Goal: Task Accomplishment & Management: Use online tool/utility

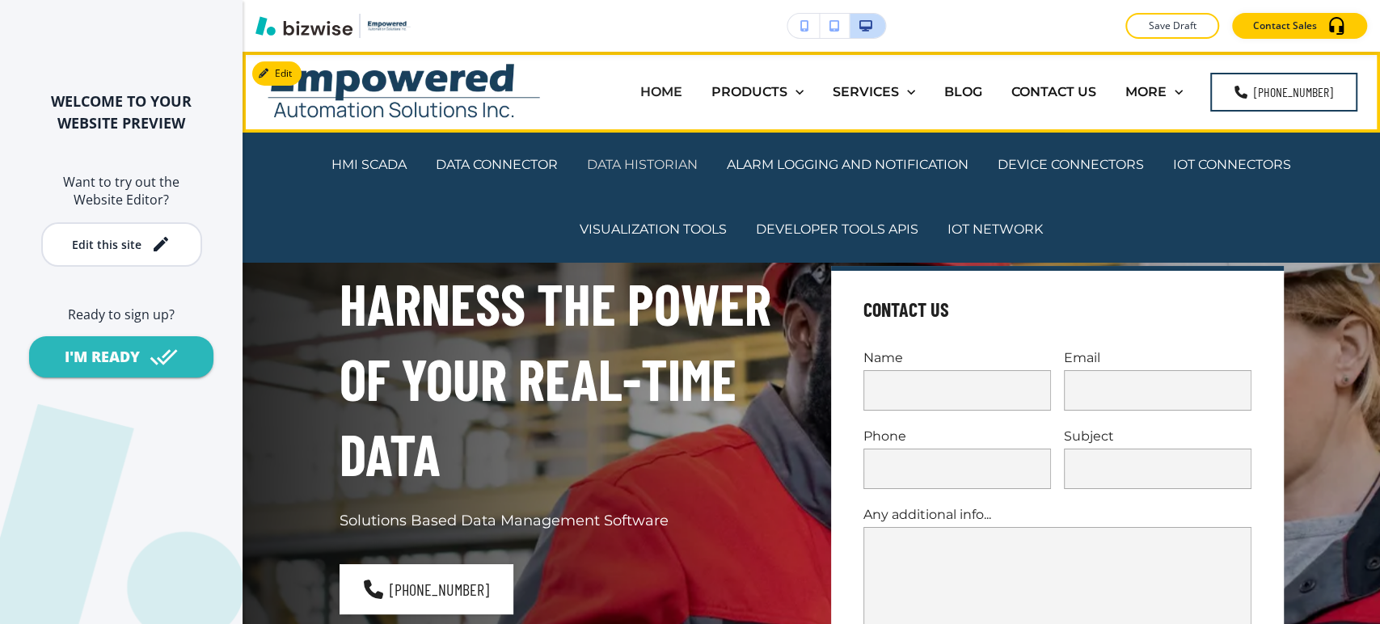
click at [647, 162] on p "DATA HISTORIAN" at bounding box center [642, 164] width 111 height 19
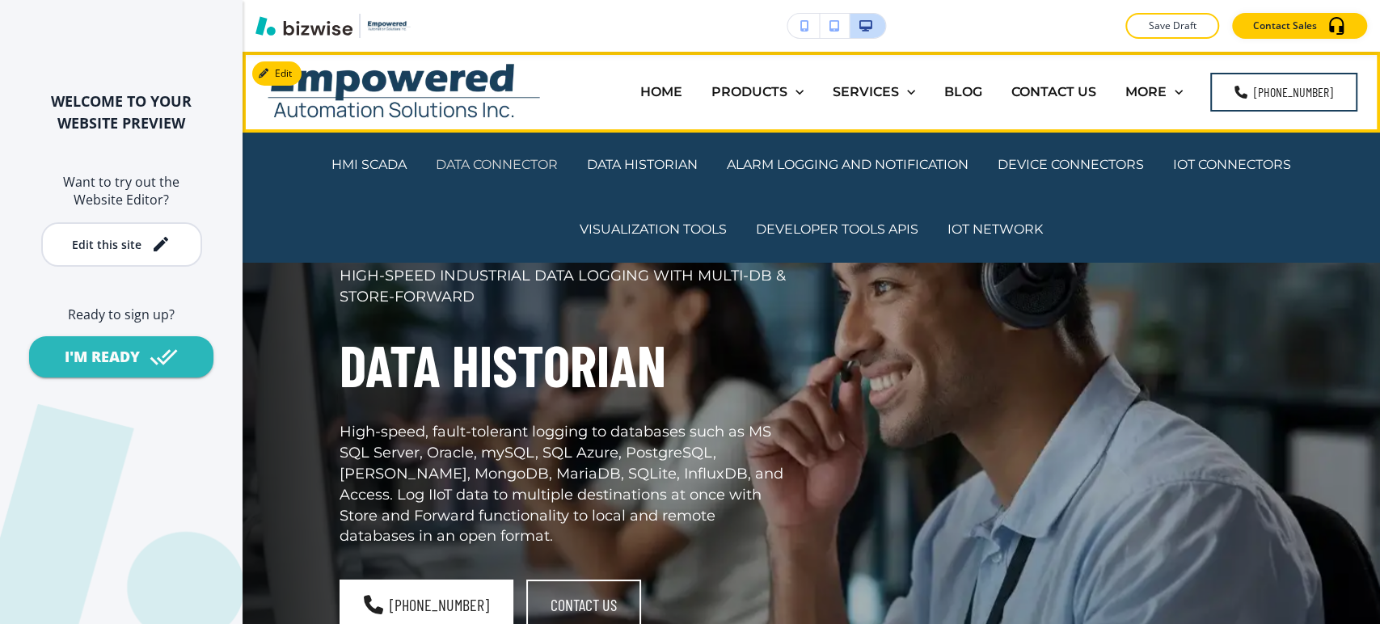
click at [529, 162] on p "DATA CONNECTOR" at bounding box center [497, 164] width 122 height 19
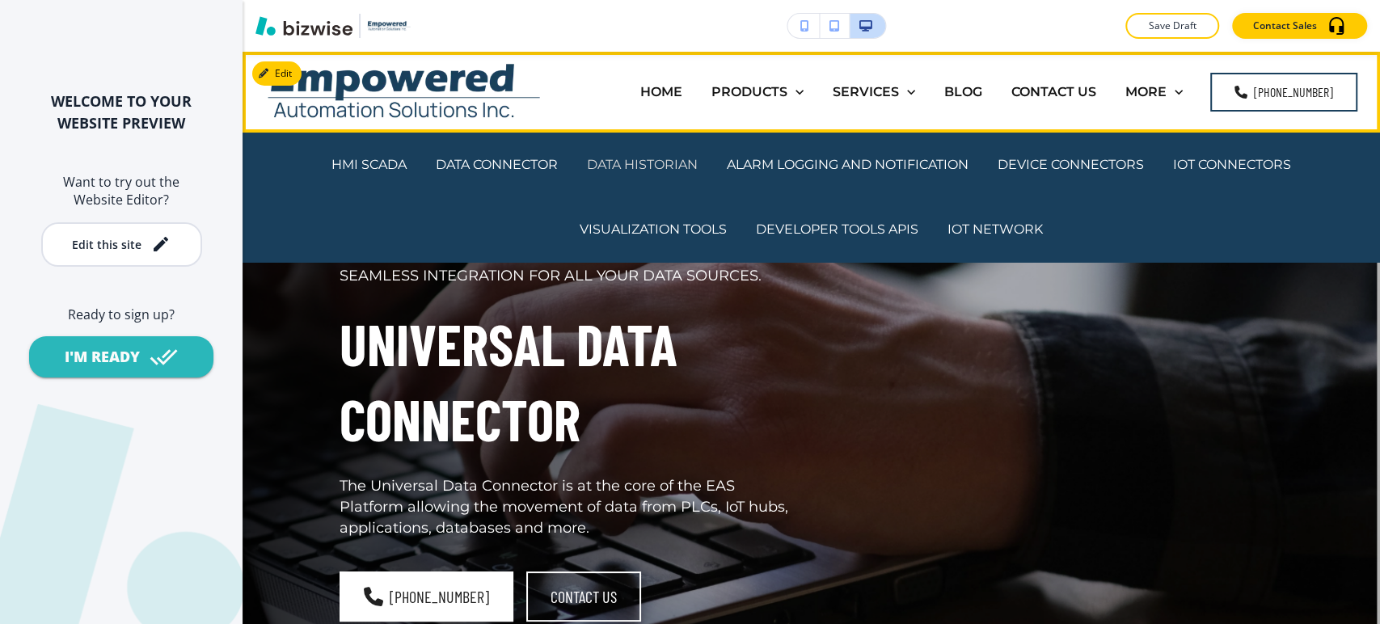
click at [667, 167] on p "DATA HISTORIAN" at bounding box center [642, 164] width 111 height 19
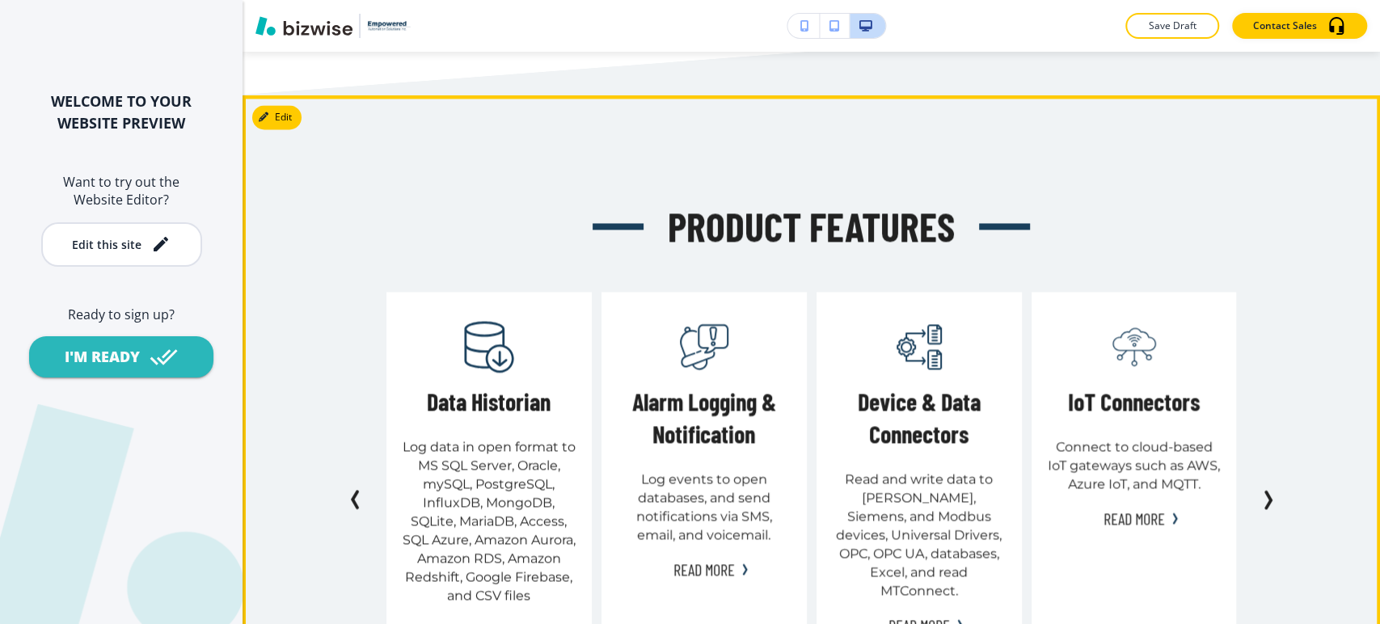
scroll to position [1617, 0]
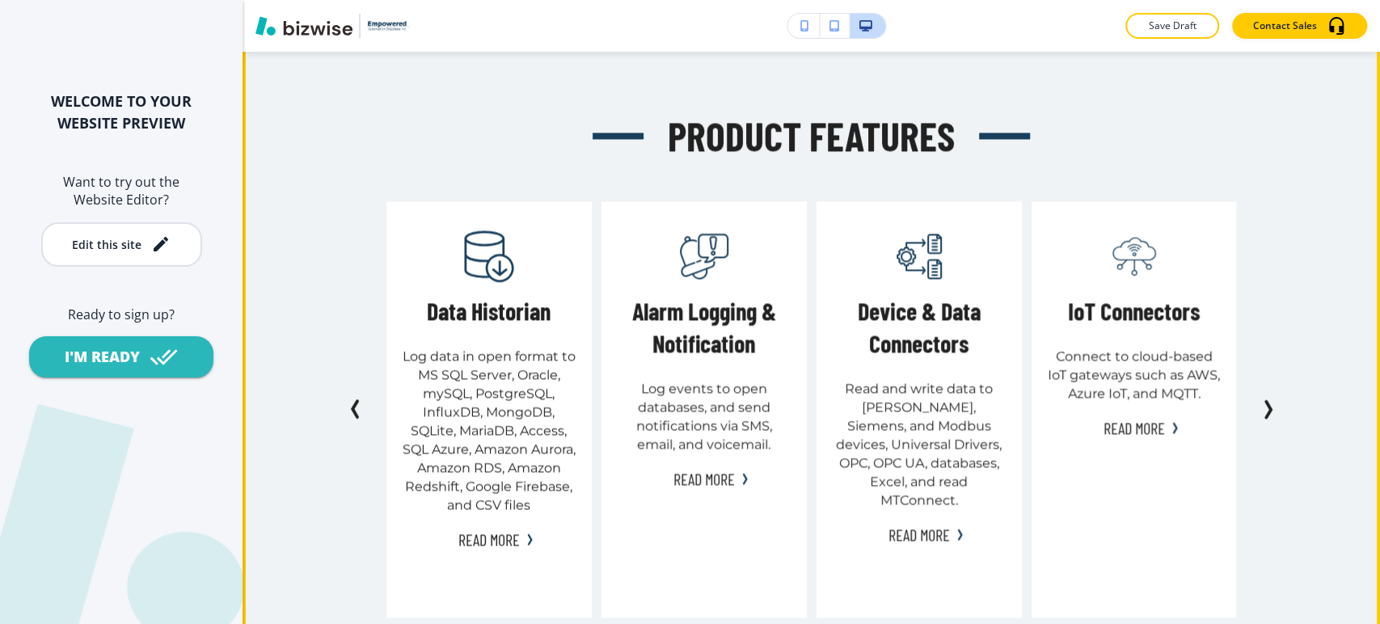
click at [1266, 418] on icon "Next Slide" at bounding box center [1268, 410] width 5 height 16
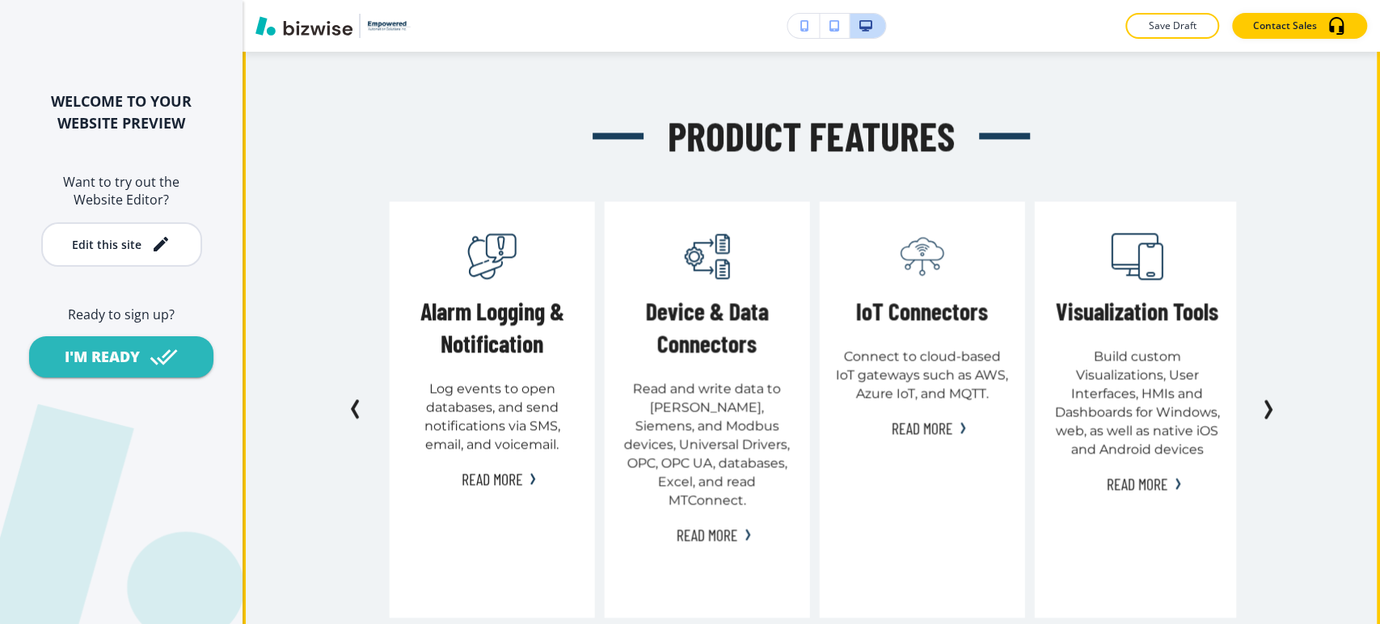
click at [1266, 418] on icon "Next Slide" at bounding box center [1268, 410] width 5 height 16
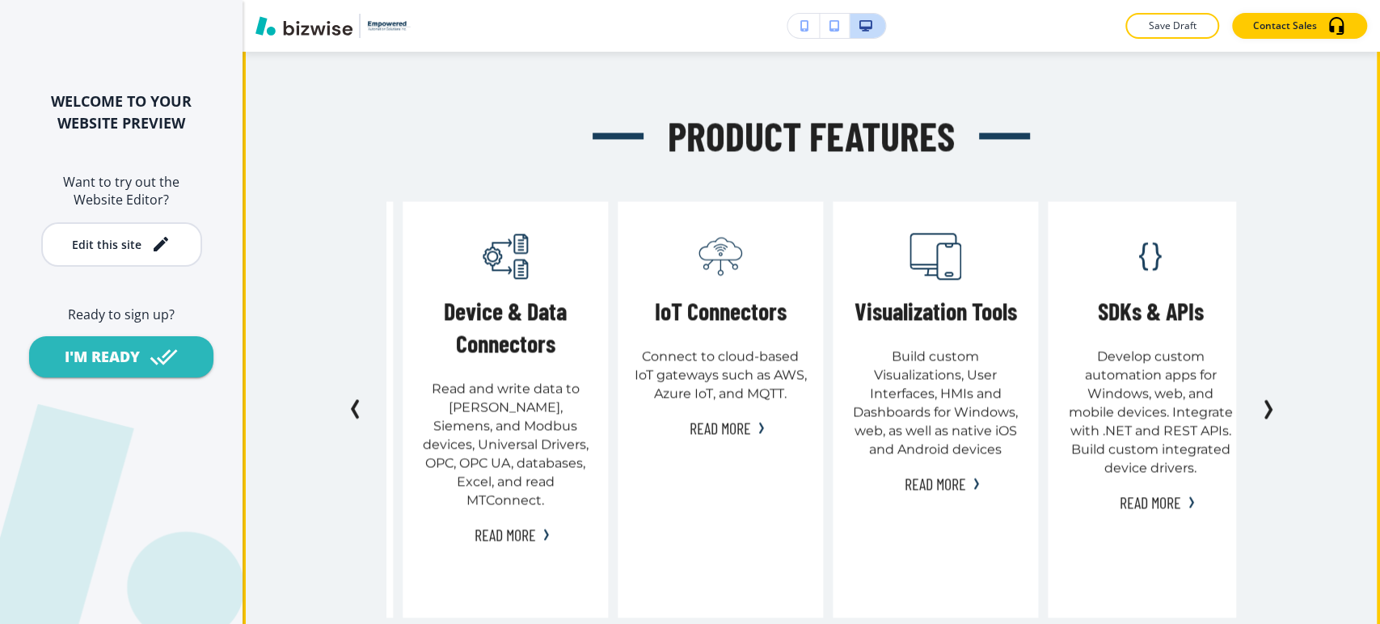
click at [1266, 418] on icon "Next Slide" at bounding box center [1268, 410] width 5 height 16
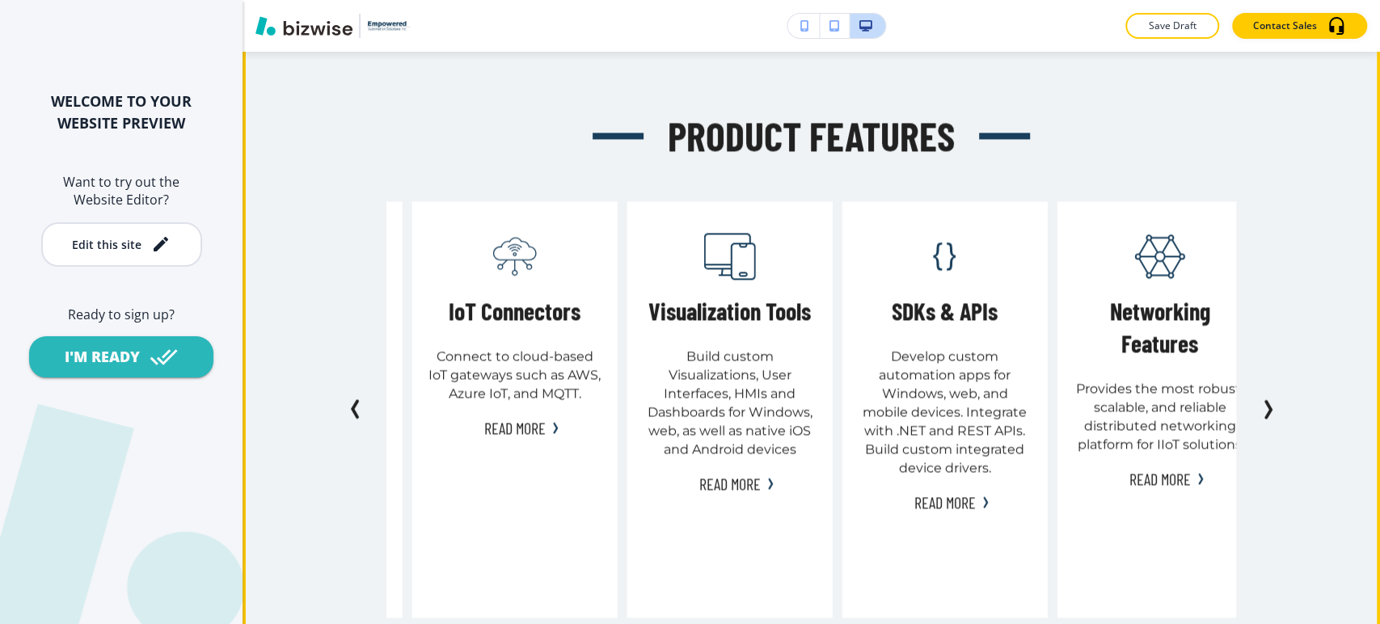
click at [1266, 418] on icon "Next Slide" at bounding box center [1268, 410] width 5 height 16
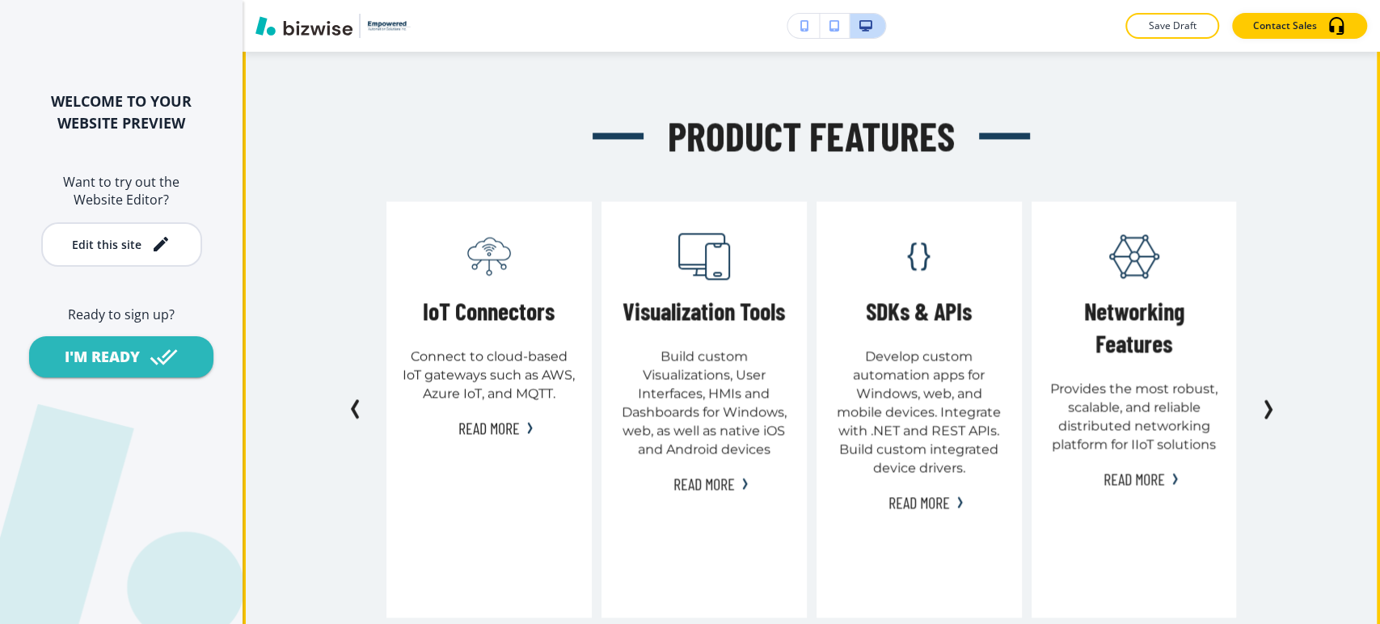
click at [1259, 419] on icon "Next Slide" at bounding box center [1267, 408] width 19 height 19
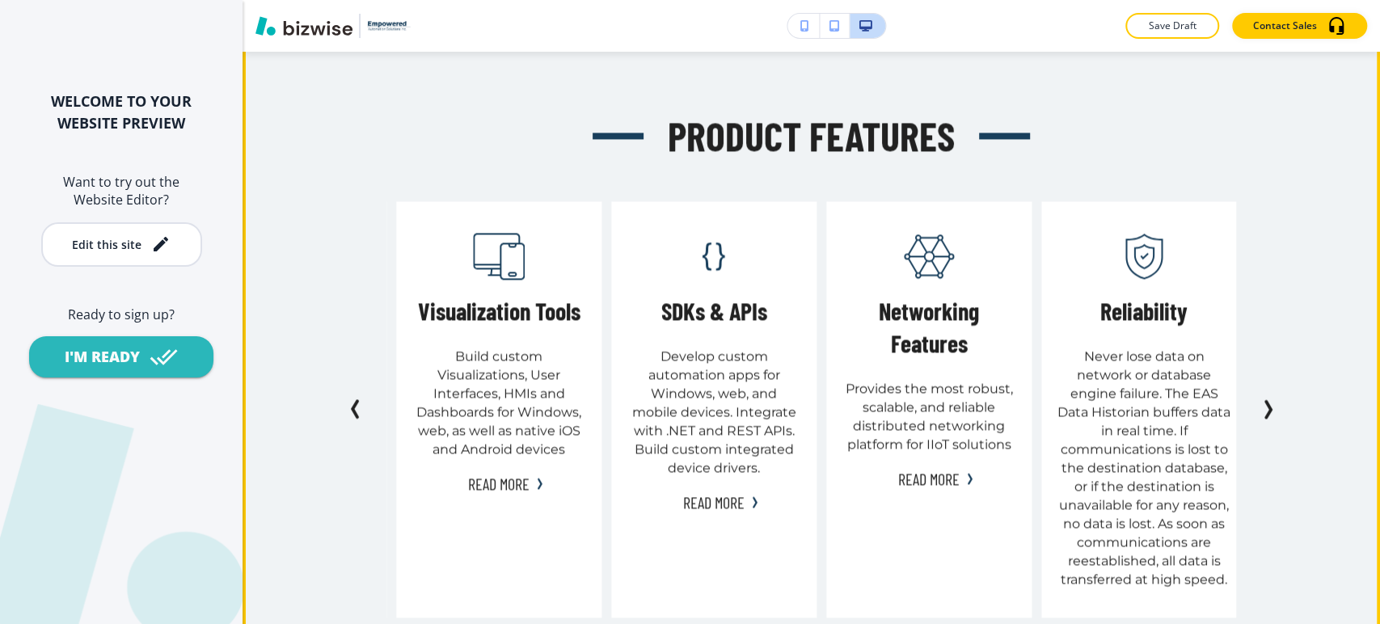
click at [1266, 418] on icon "Next Slide" at bounding box center [1268, 410] width 5 height 16
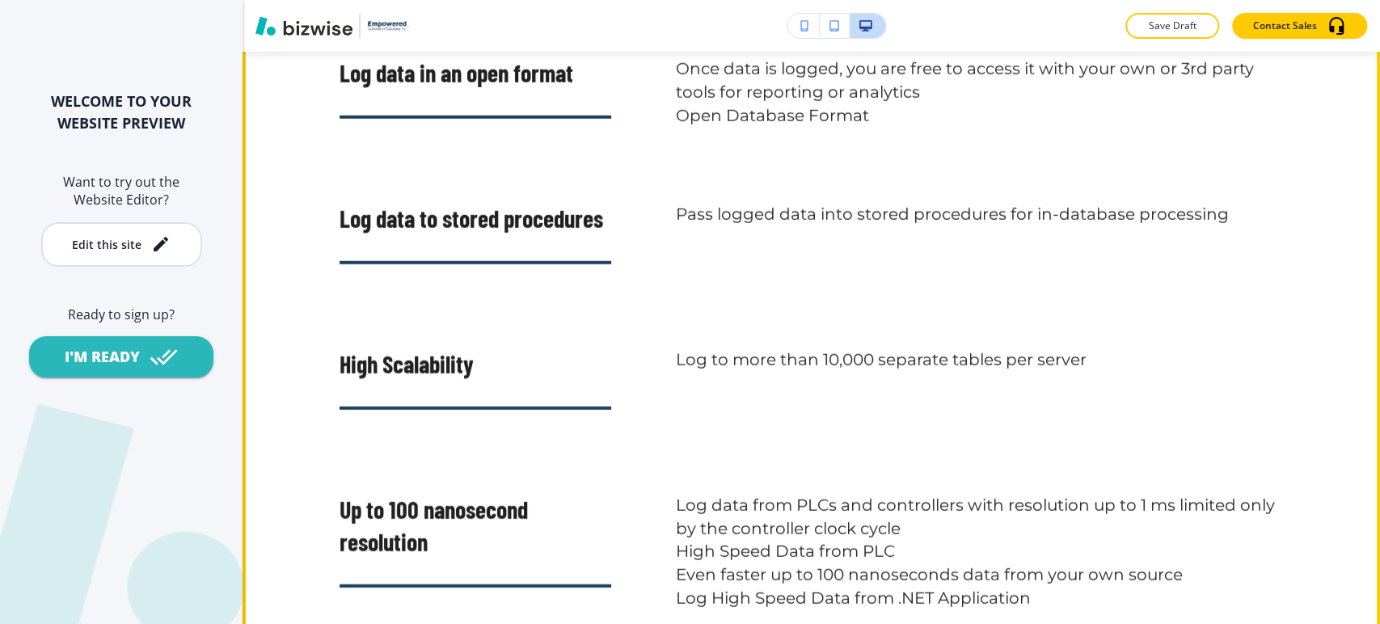
scroll to position [2784, 0]
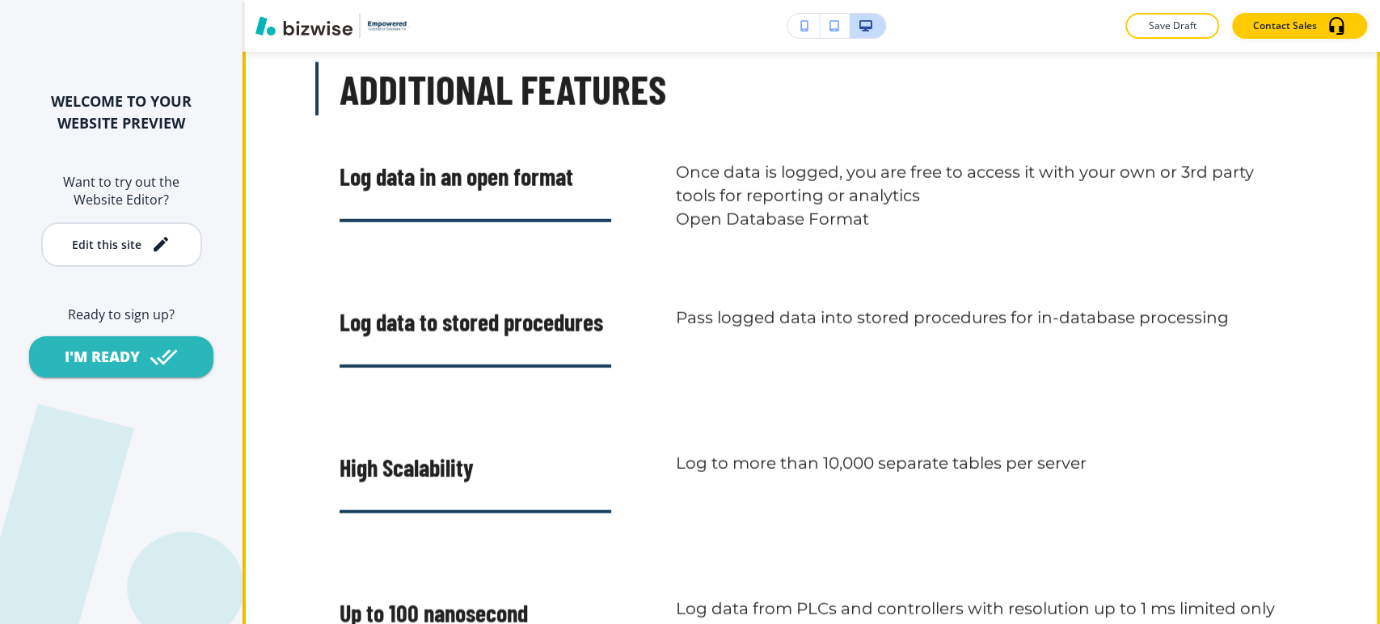
click at [289, 44] on button "Edit This Section" at bounding box center [306, 32] width 109 height 24
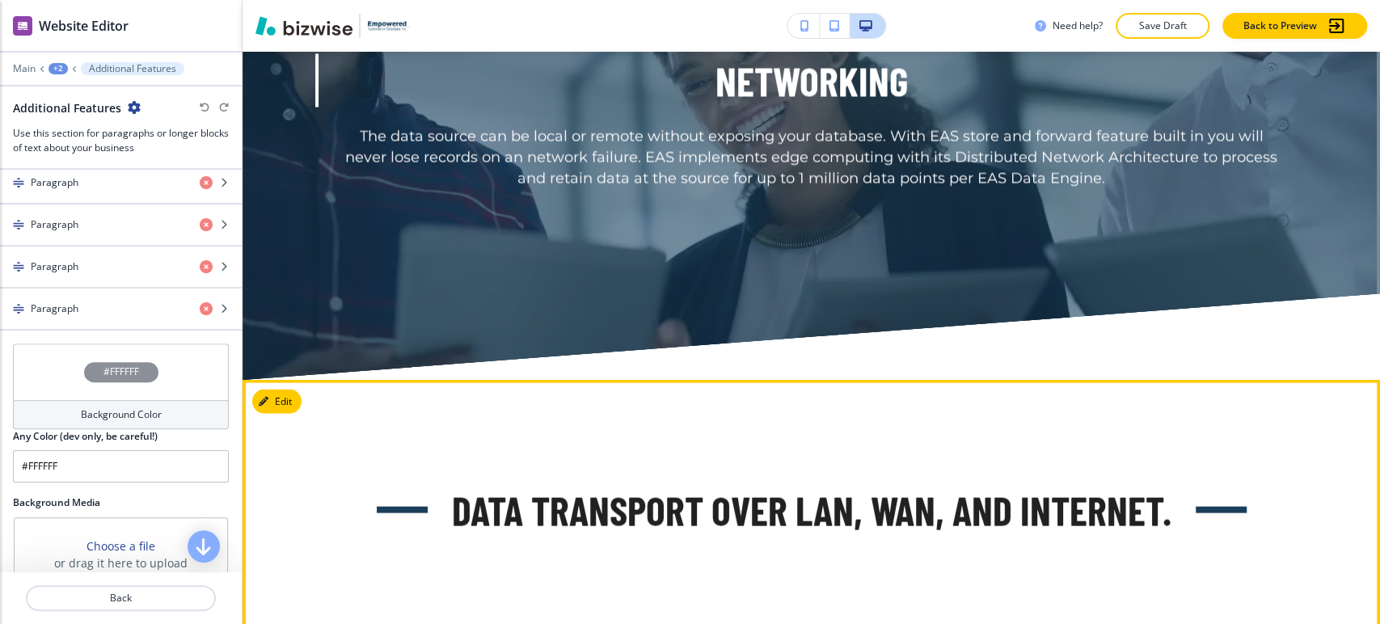
scroll to position [5931, 0]
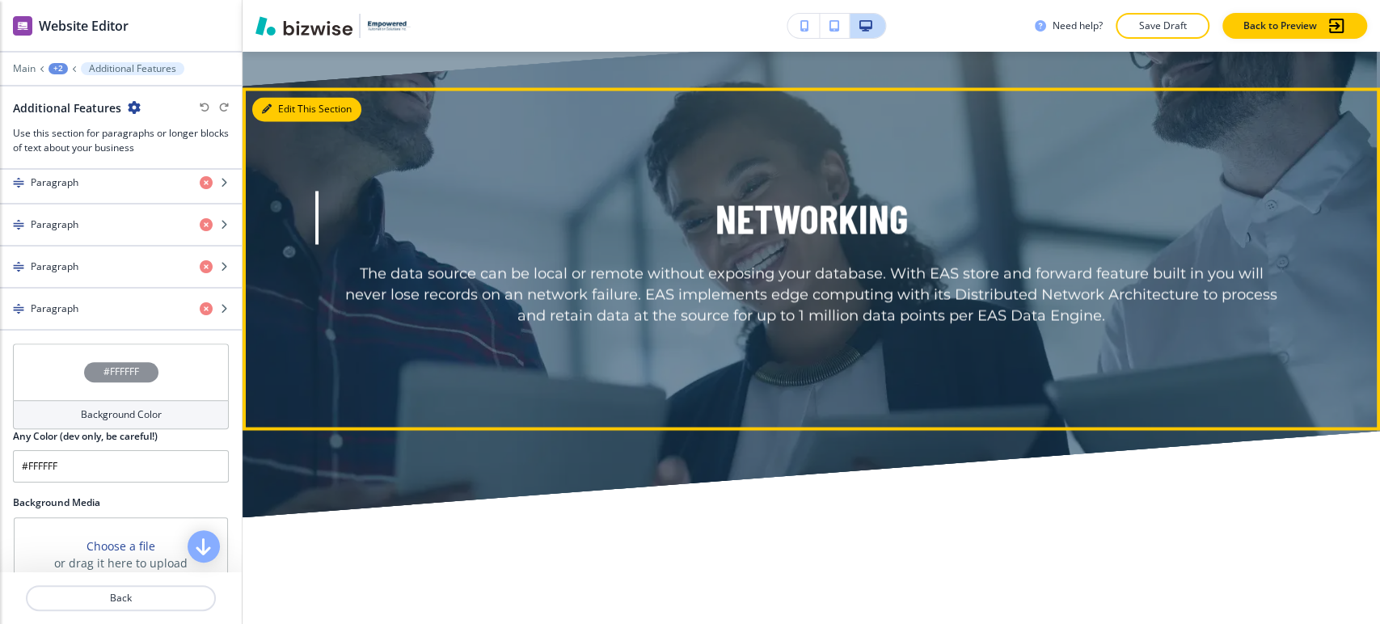
click at [278, 121] on button "Edit This Section" at bounding box center [306, 109] width 109 height 24
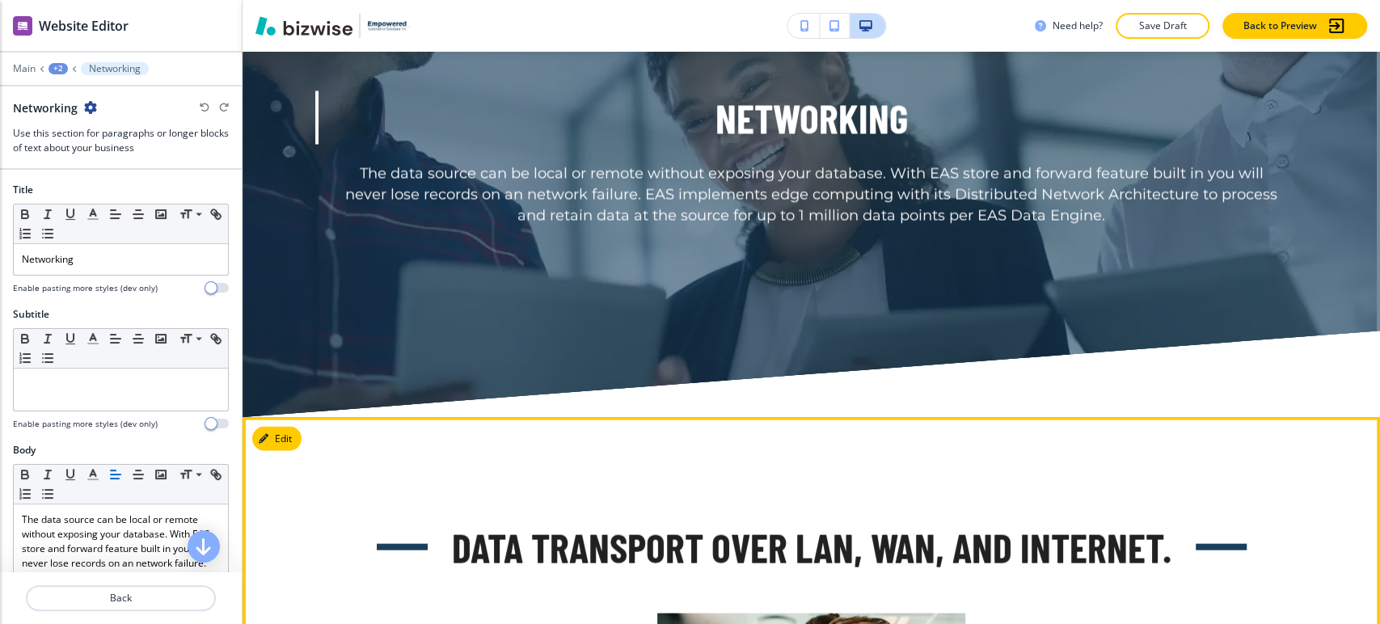
scroll to position [6010, 0]
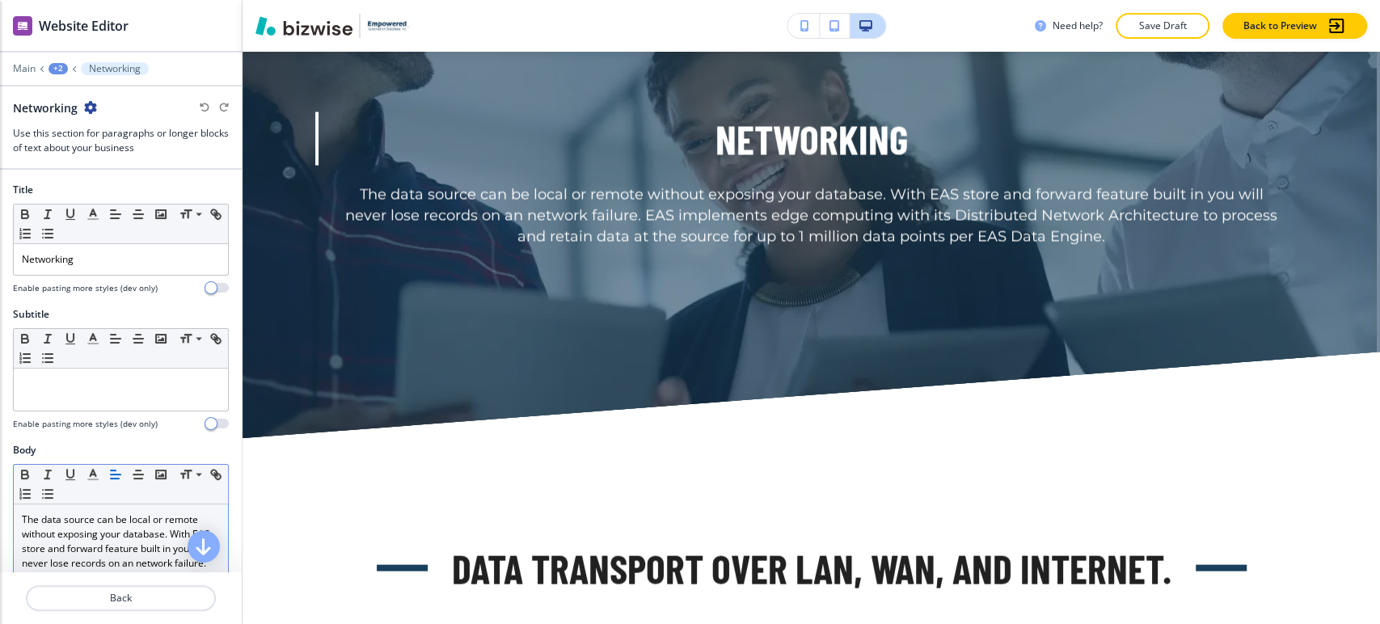
click at [116, 474] on icon "button" at bounding box center [115, 474] width 15 height 15
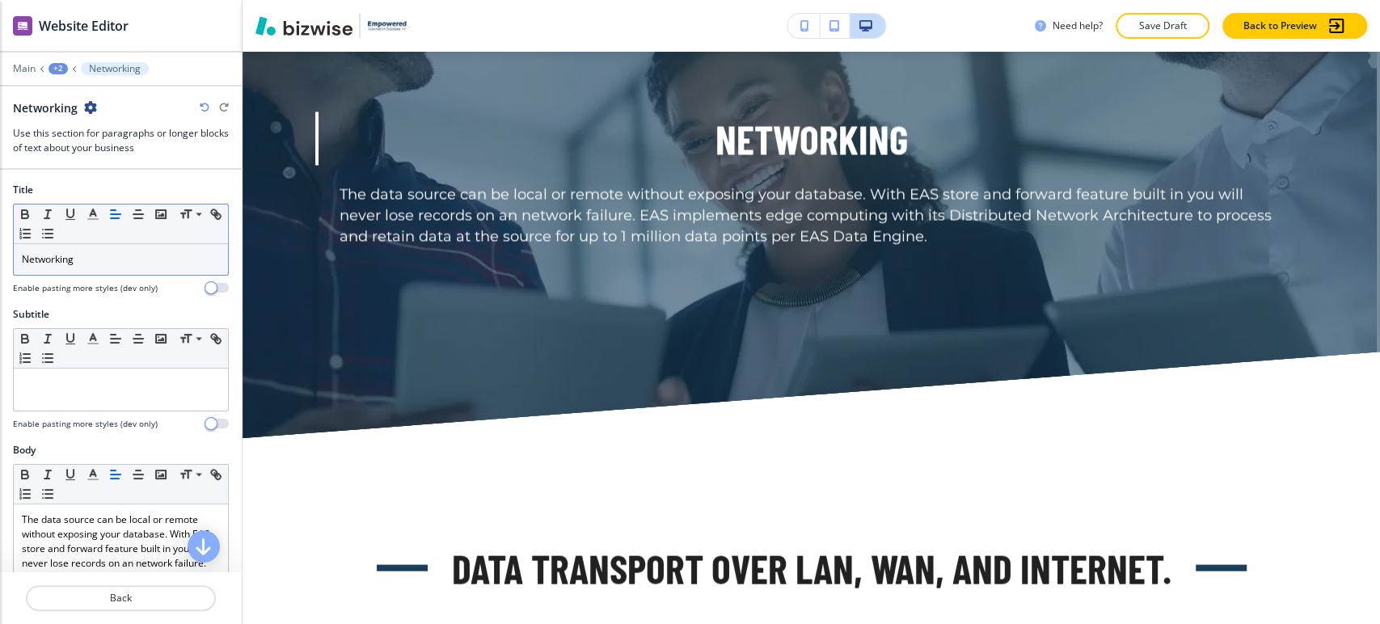
click at [120, 214] on icon "button" at bounding box center [115, 214] width 15 height 15
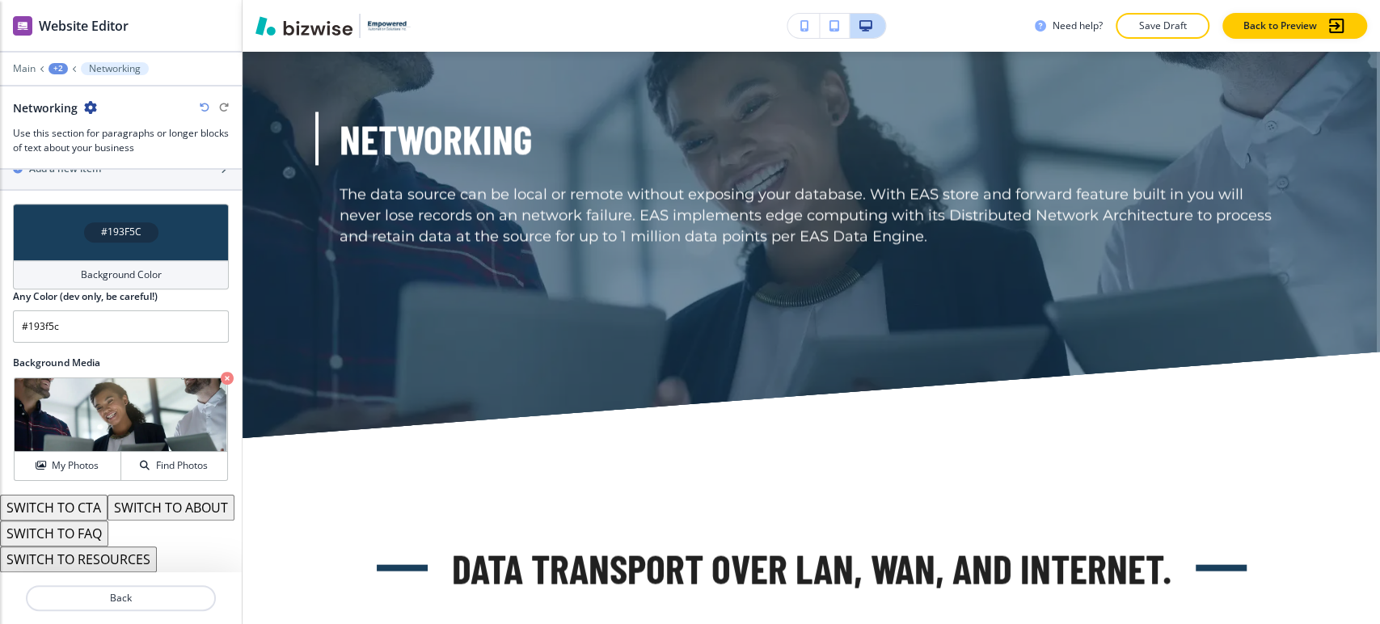
click at [108, 508] on button "SWITCH TO ABOUT" at bounding box center [171, 508] width 127 height 26
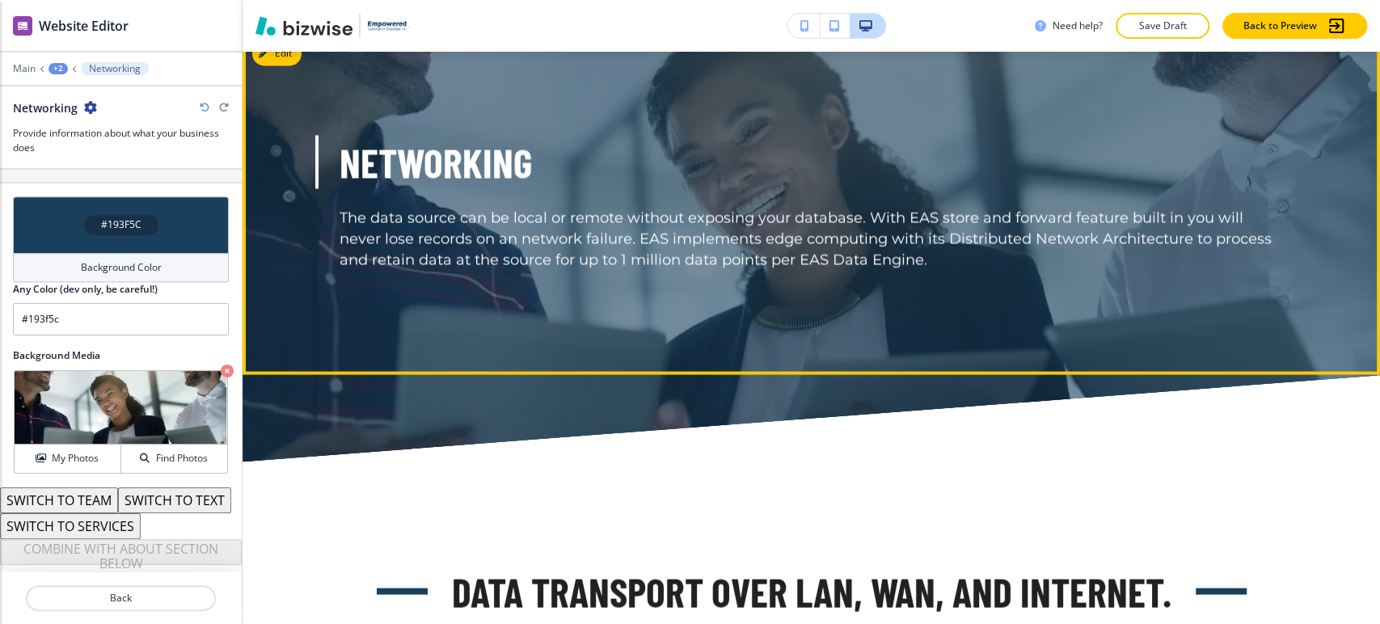
scroll to position [5920, 0]
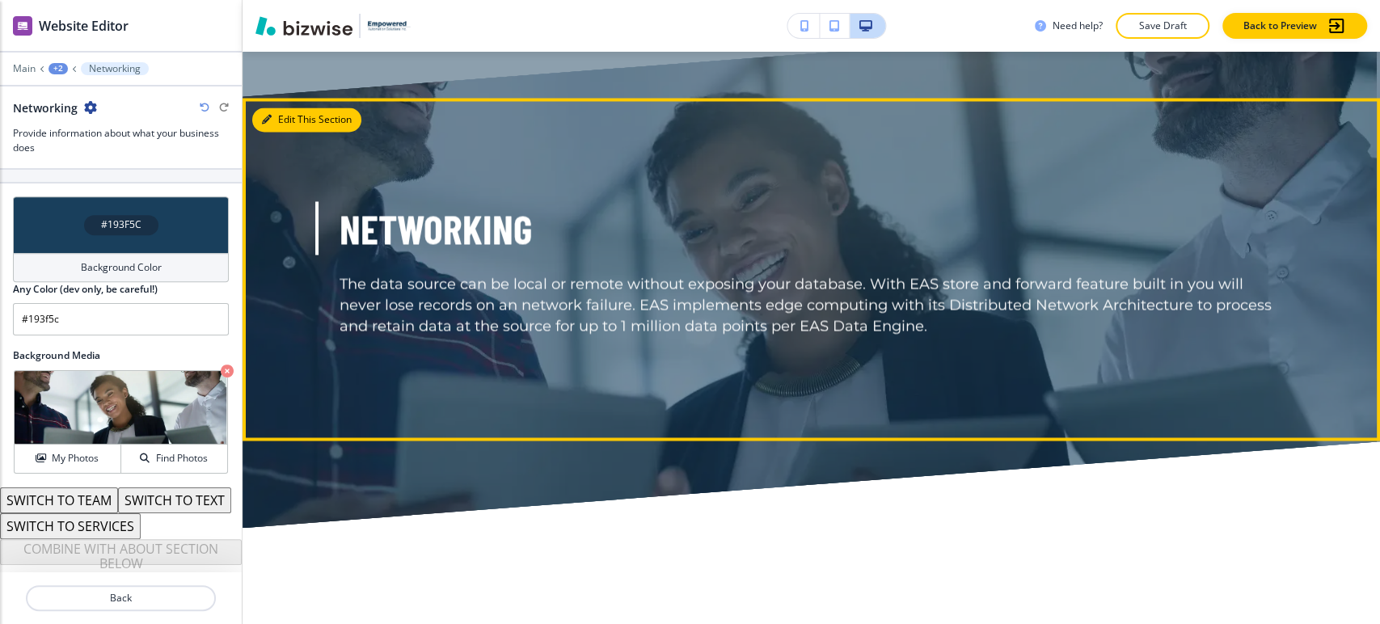
click at [293, 132] on button "Edit This Section" at bounding box center [306, 120] width 109 height 24
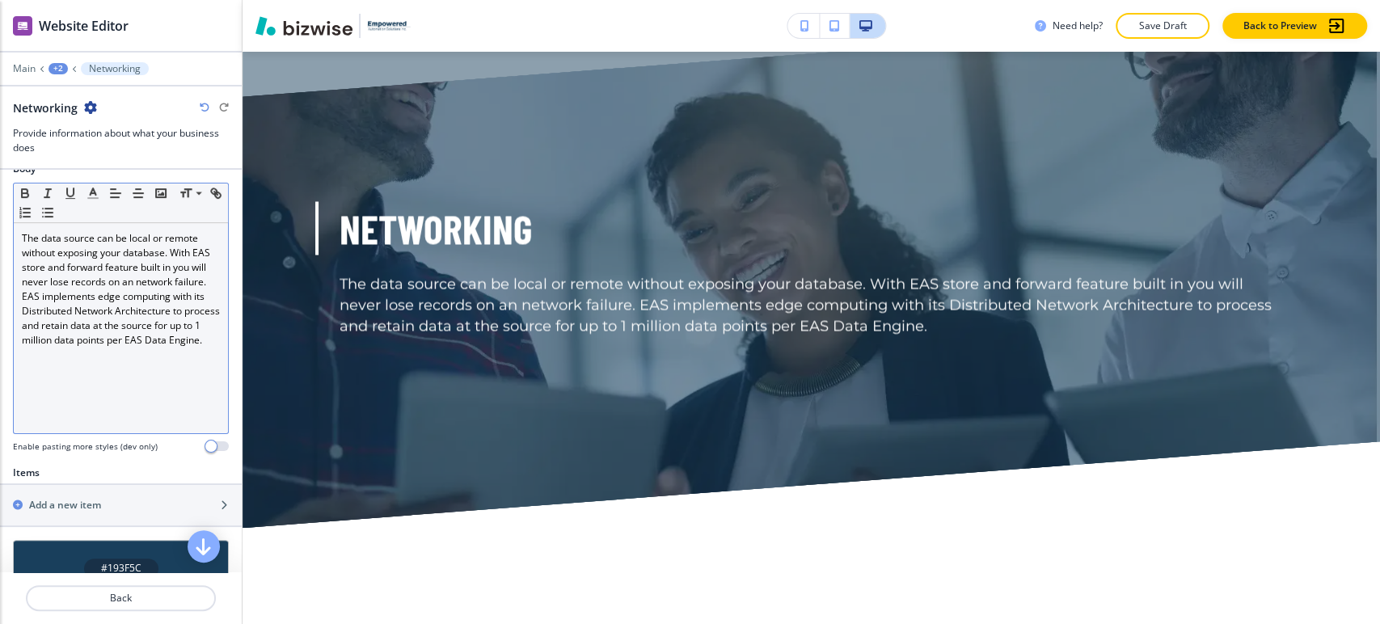
scroll to position [371, 0]
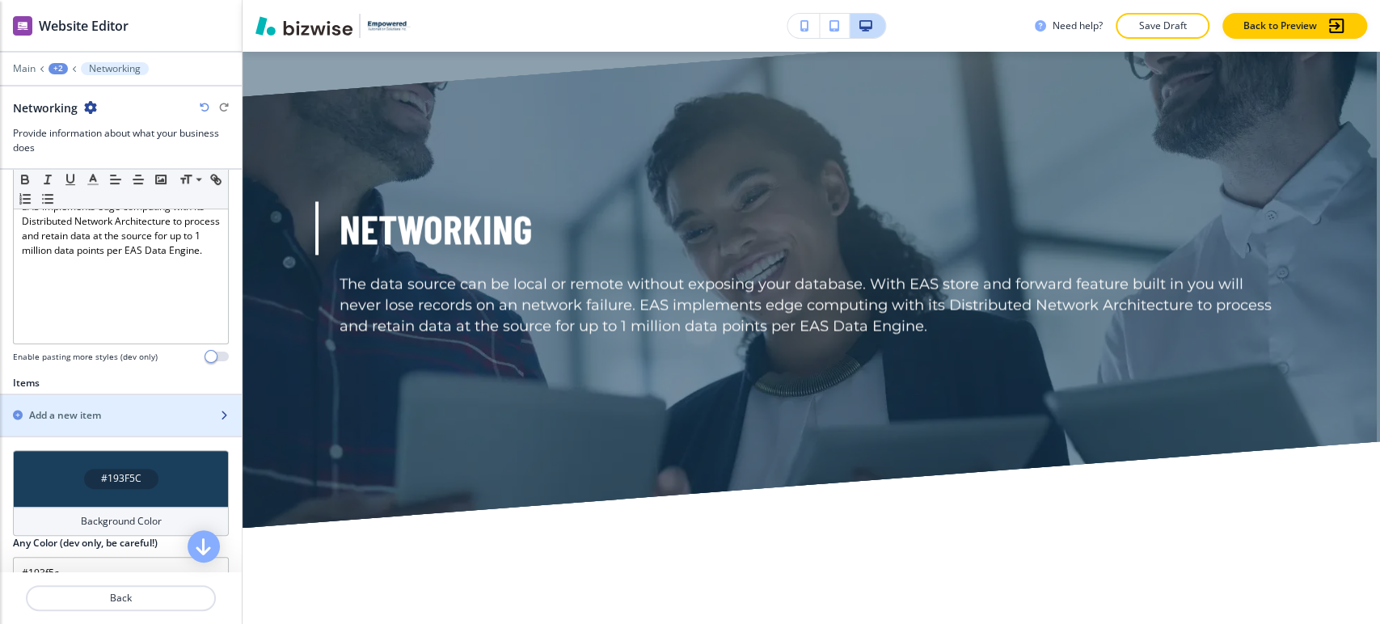
click at [103, 398] on div "button" at bounding box center [121, 401] width 242 height 13
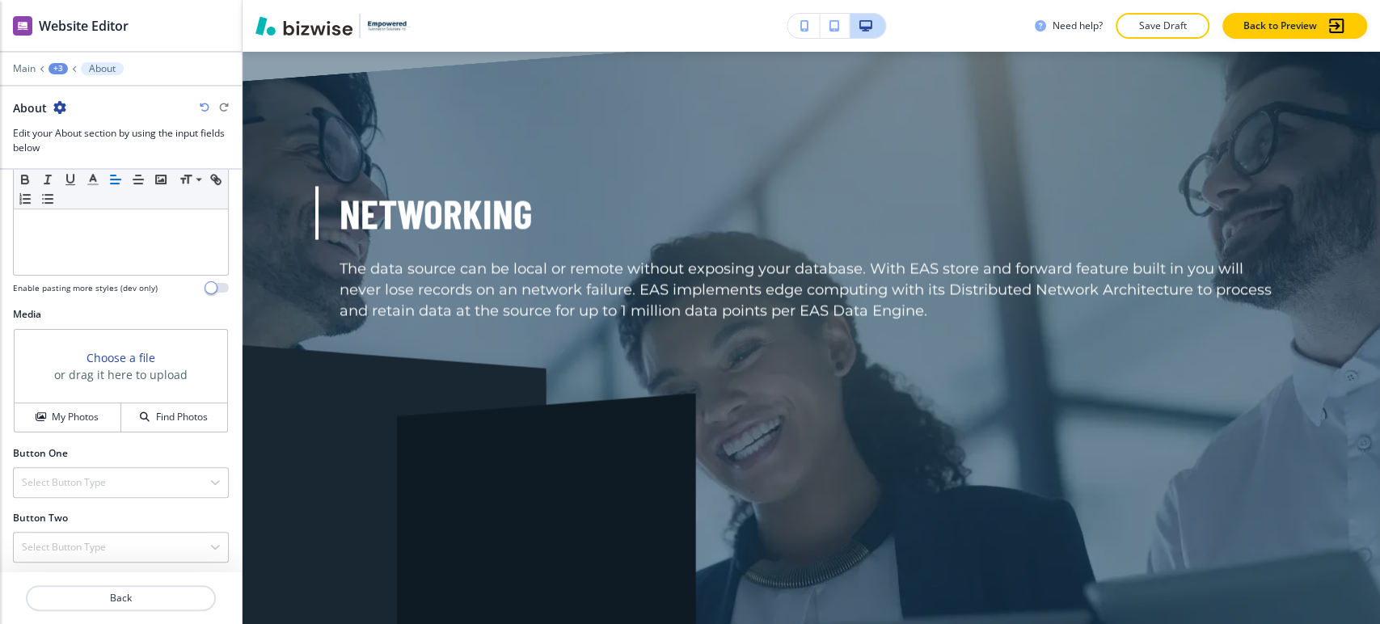
scroll to position [81, 0]
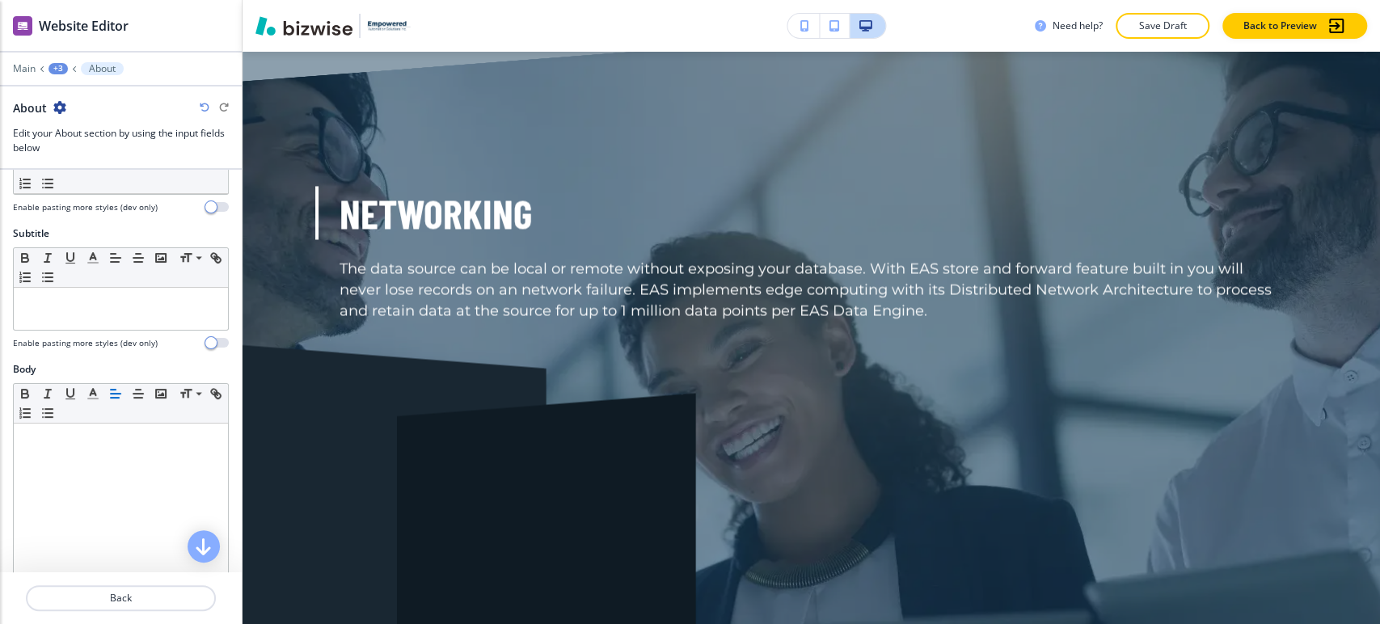
click at [58, 70] on div "+3" at bounding box center [58, 68] width 19 height 11
click at [91, 159] on button "Networking" at bounding box center [100, 151] width 103 height 29
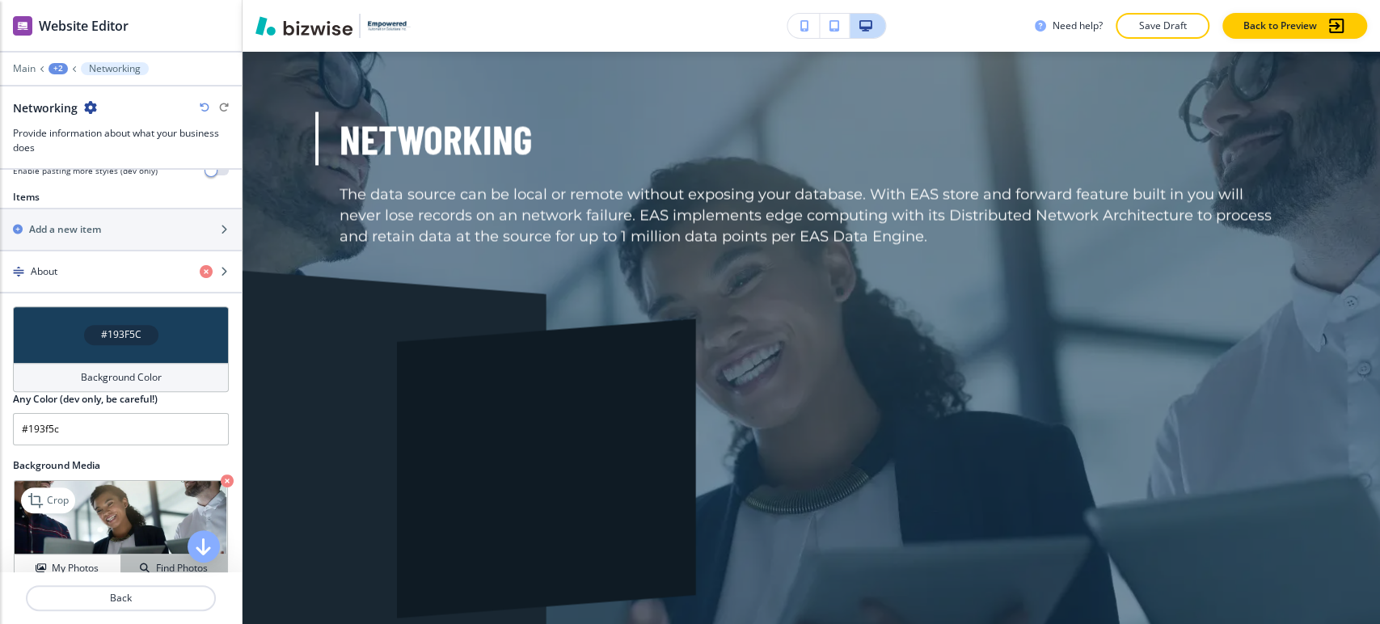
scroll to position [690, 0]
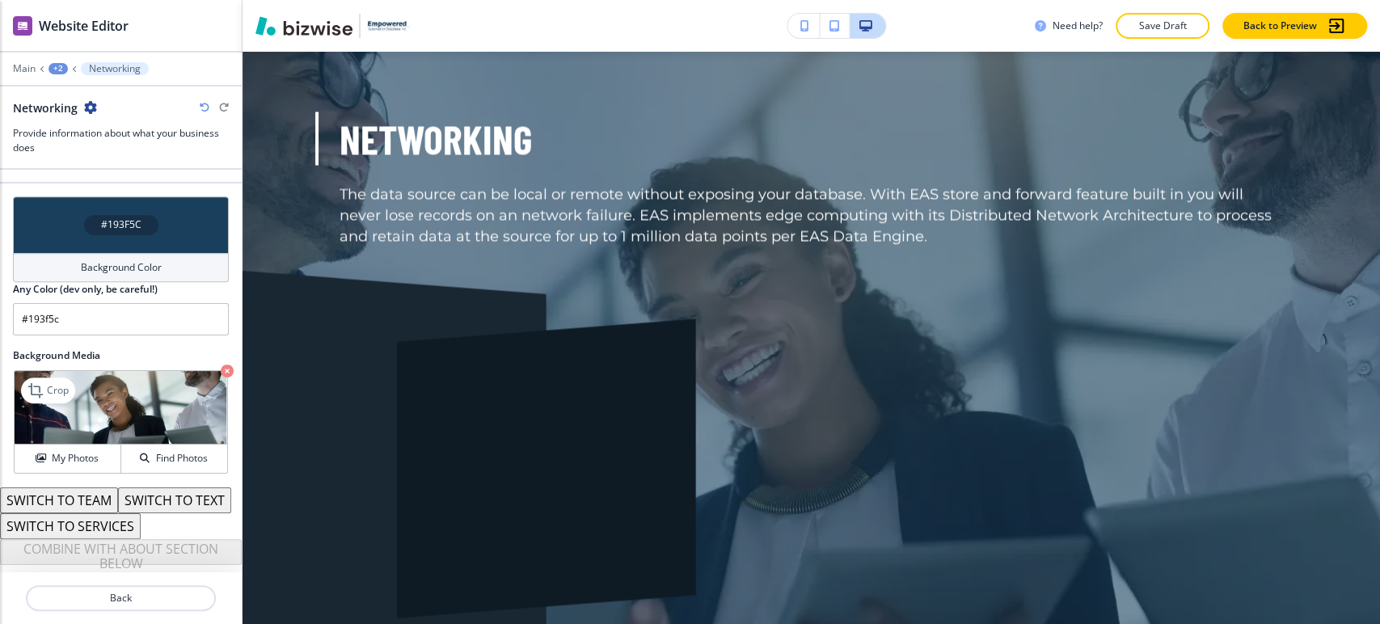
click at [221, 365] on icon "button" at bounding box center [227, 371] width 13 height 13
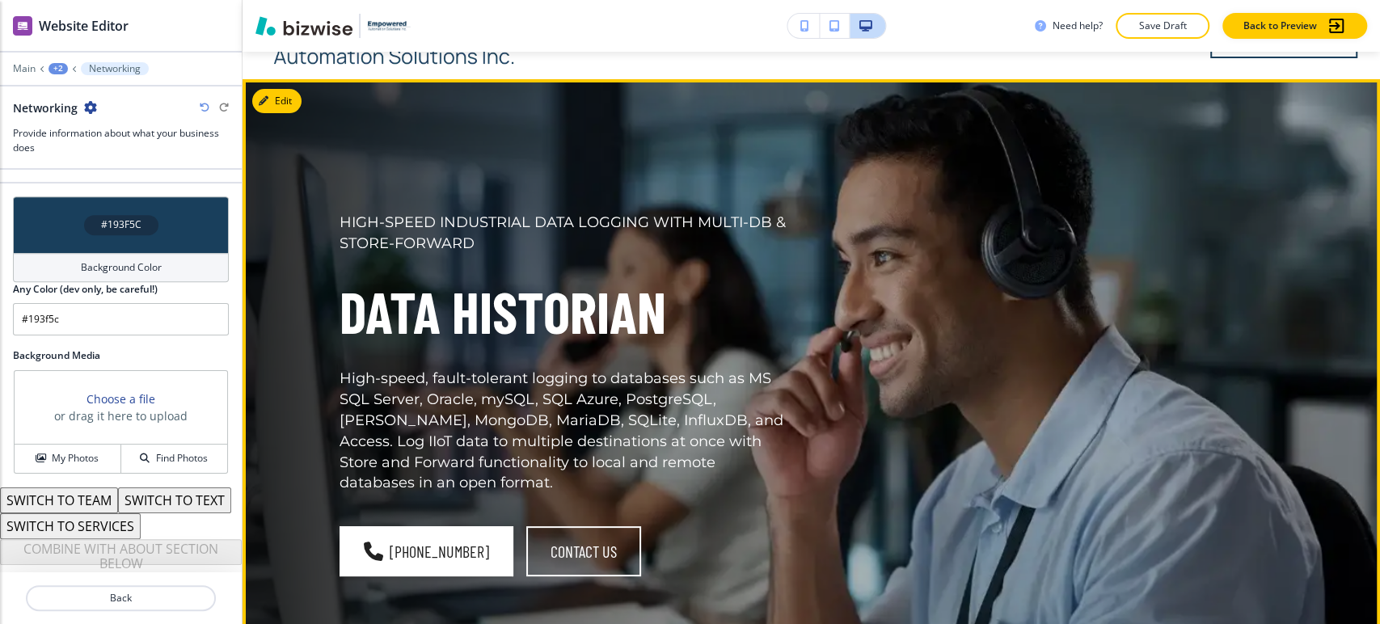
scroll to position [0, 0]
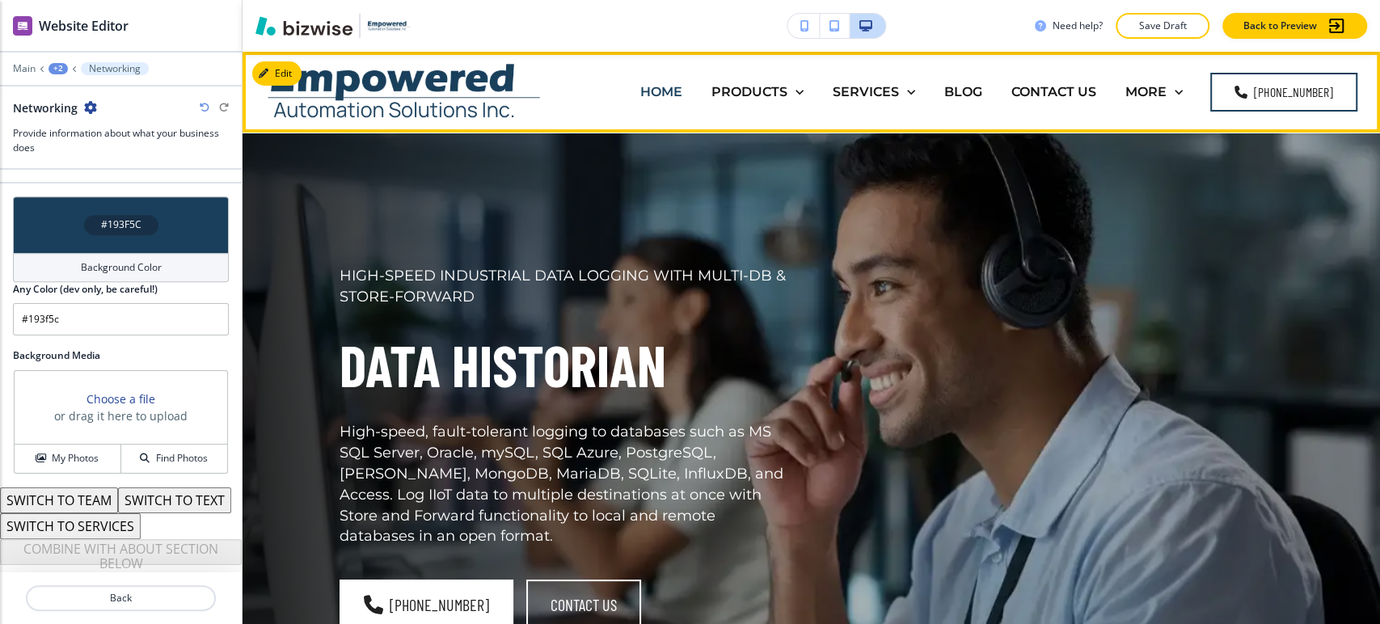
click at [661, 82] on p "HOME" at bounding box center [661, 91] width 42 height 19
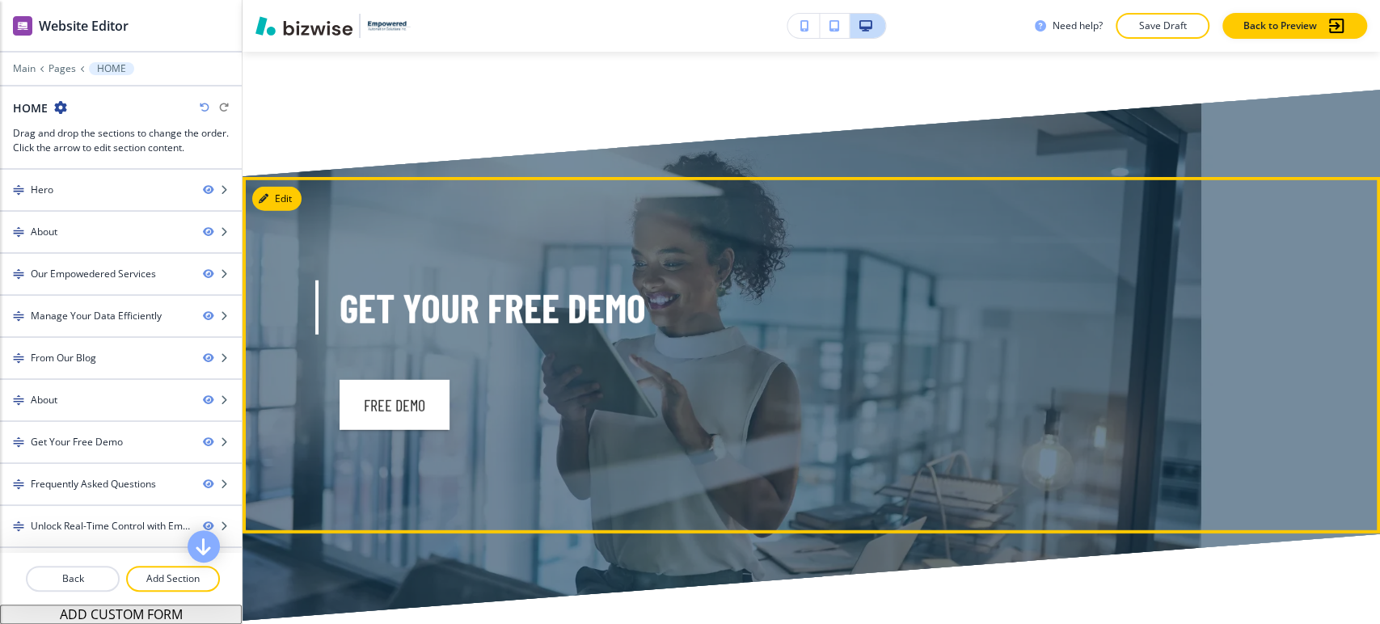
scroll to position [7006, 0]
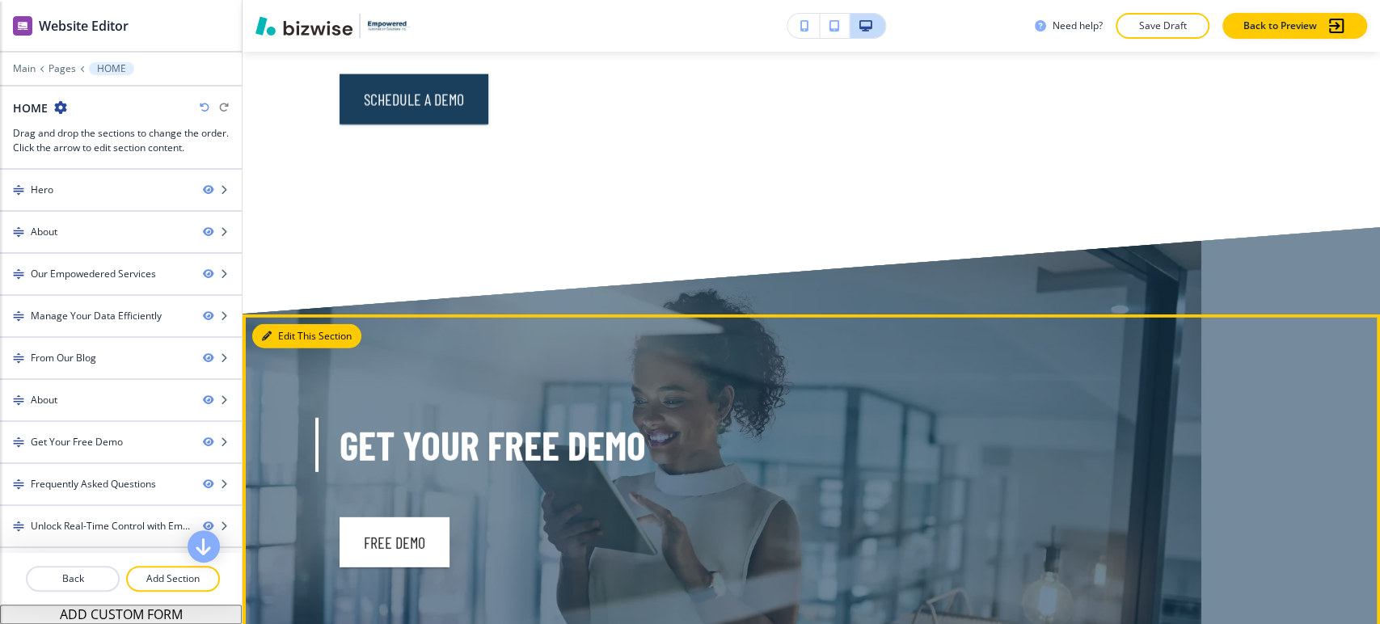
click at [301, 324] on button "Edit This Section" at bounding box center [306, 336] width 109 height 24
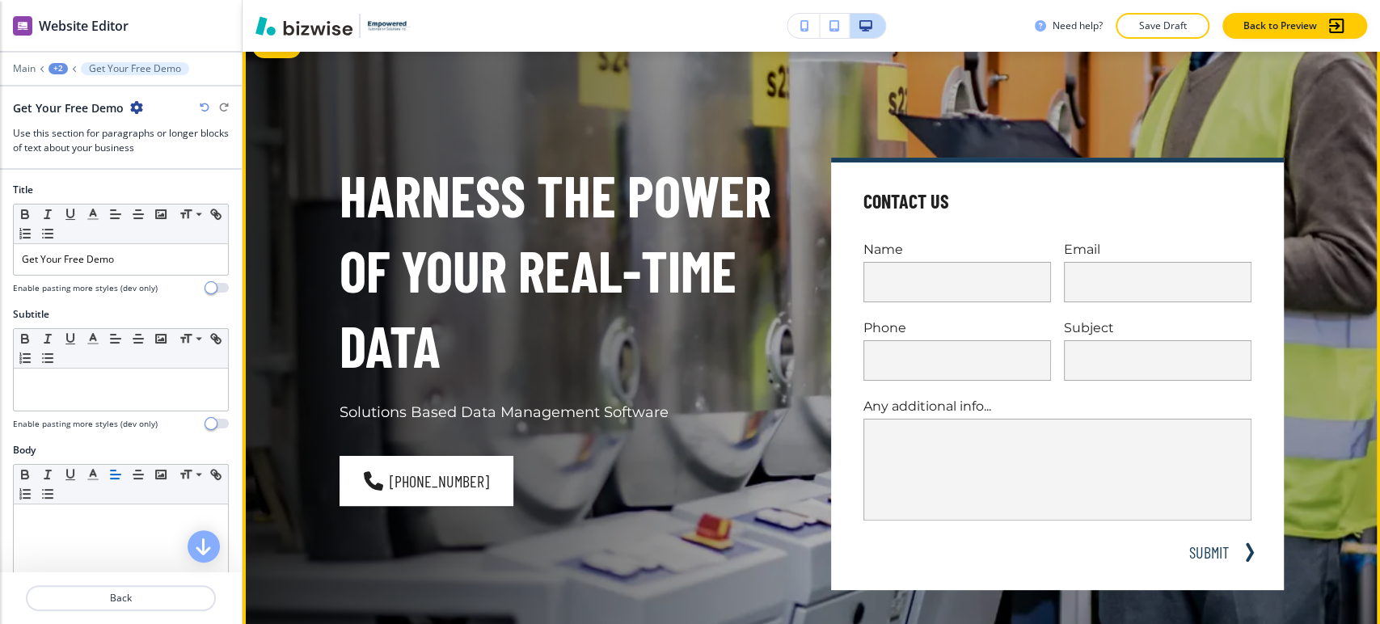
scroll to position [0, 0]
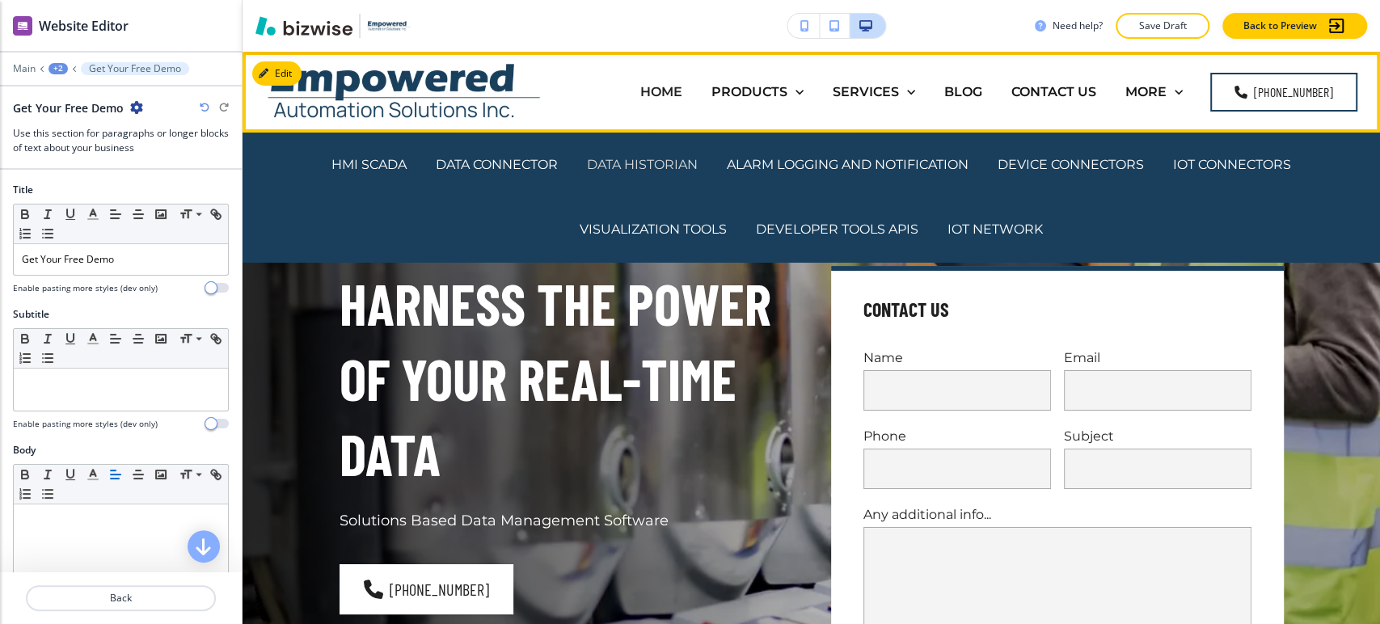
click at [618, 160] on p "DATA HISTORIAN" at bounding box center [642, 164] width 111 height 19
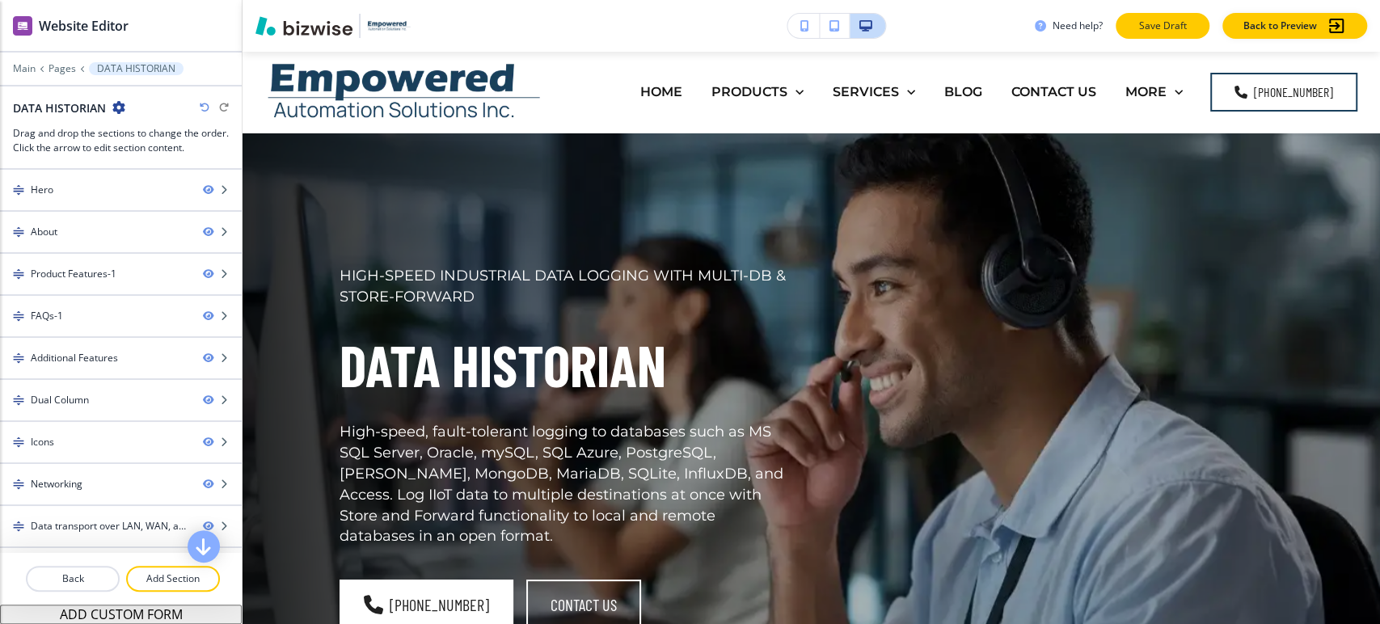
click at [1154, 30] on p "Save Draft" at bounding box center [1163, 26] width 52 height 15
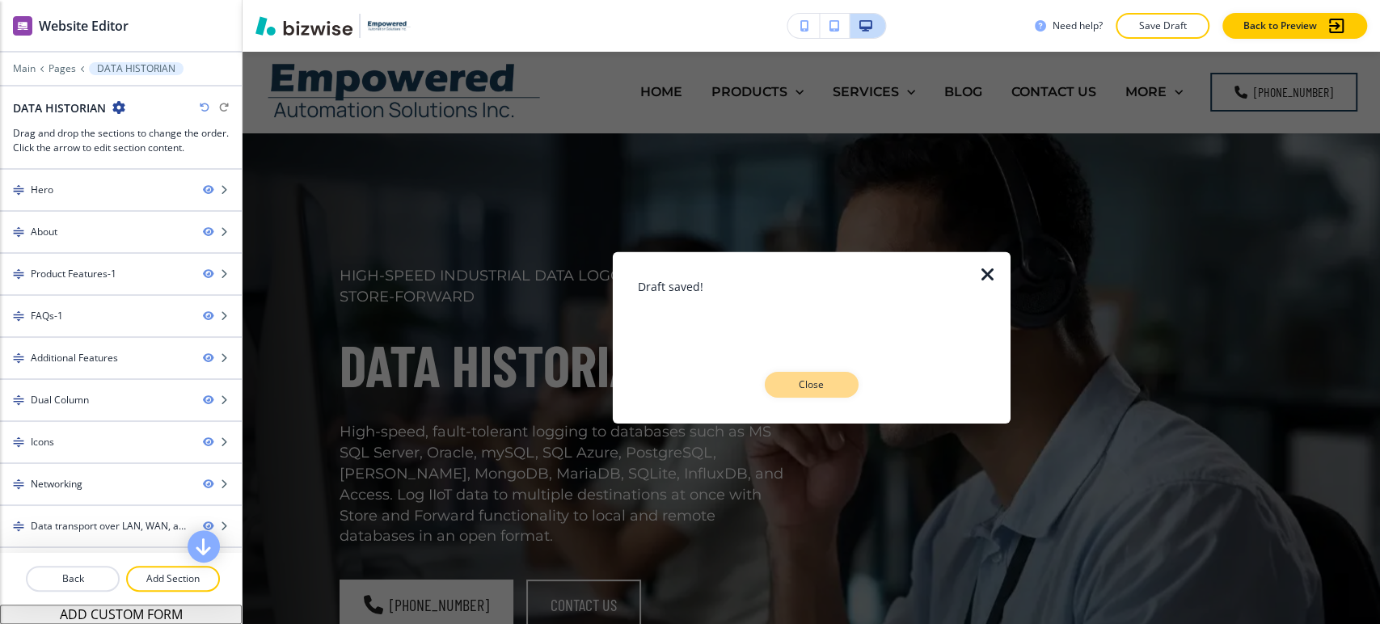
click at [825, 386] on p "Close" at bounding box center [812, 385] width 52 height 15
